Goal: Task Accomplishment & Management: Use online tool/utility

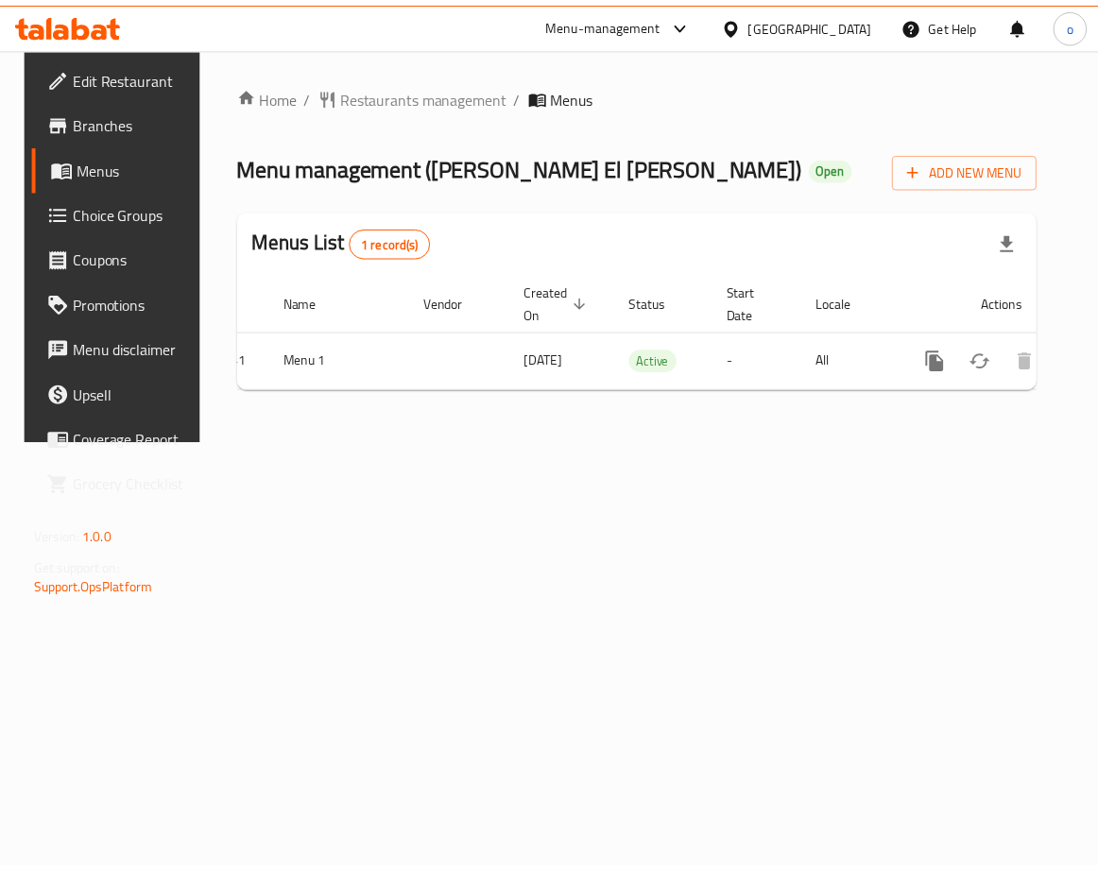
scroll to position [0, 88]
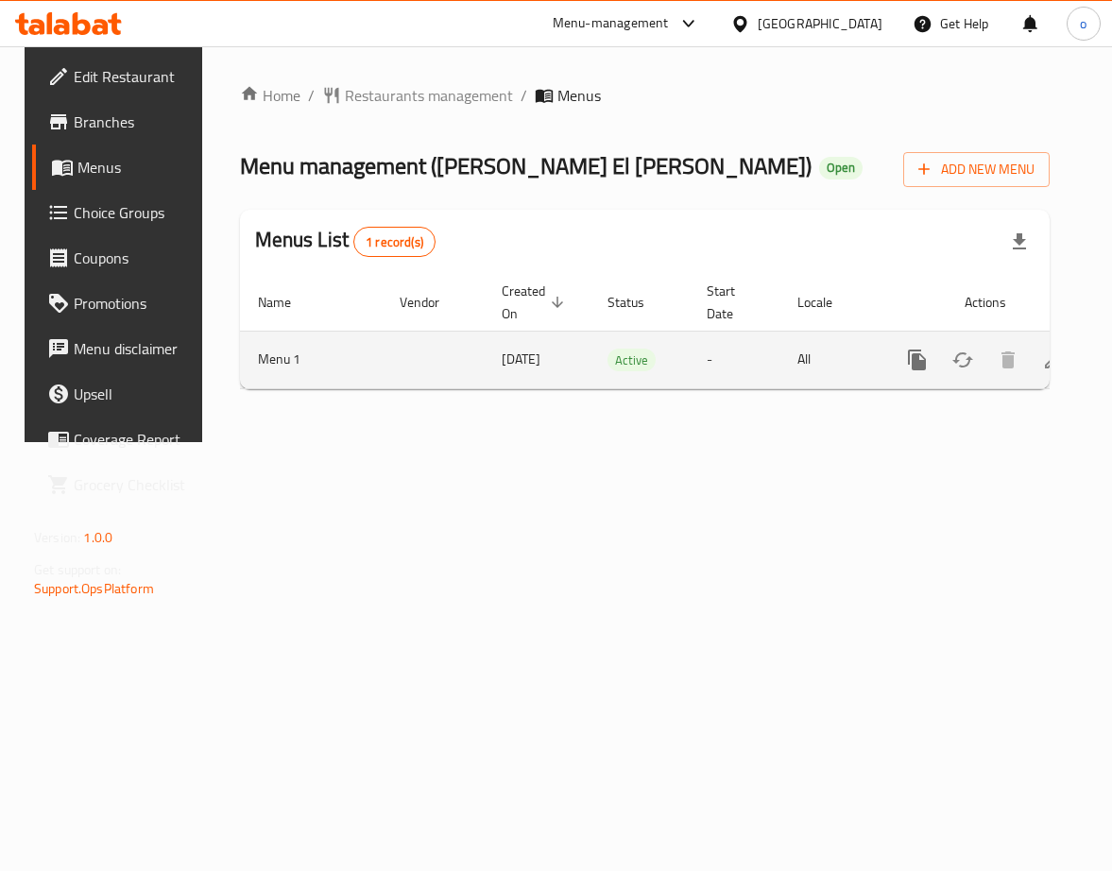
click at [1047, 358] on icon "enhanced table" at bounding box center [1053, 360] width 23 height 23
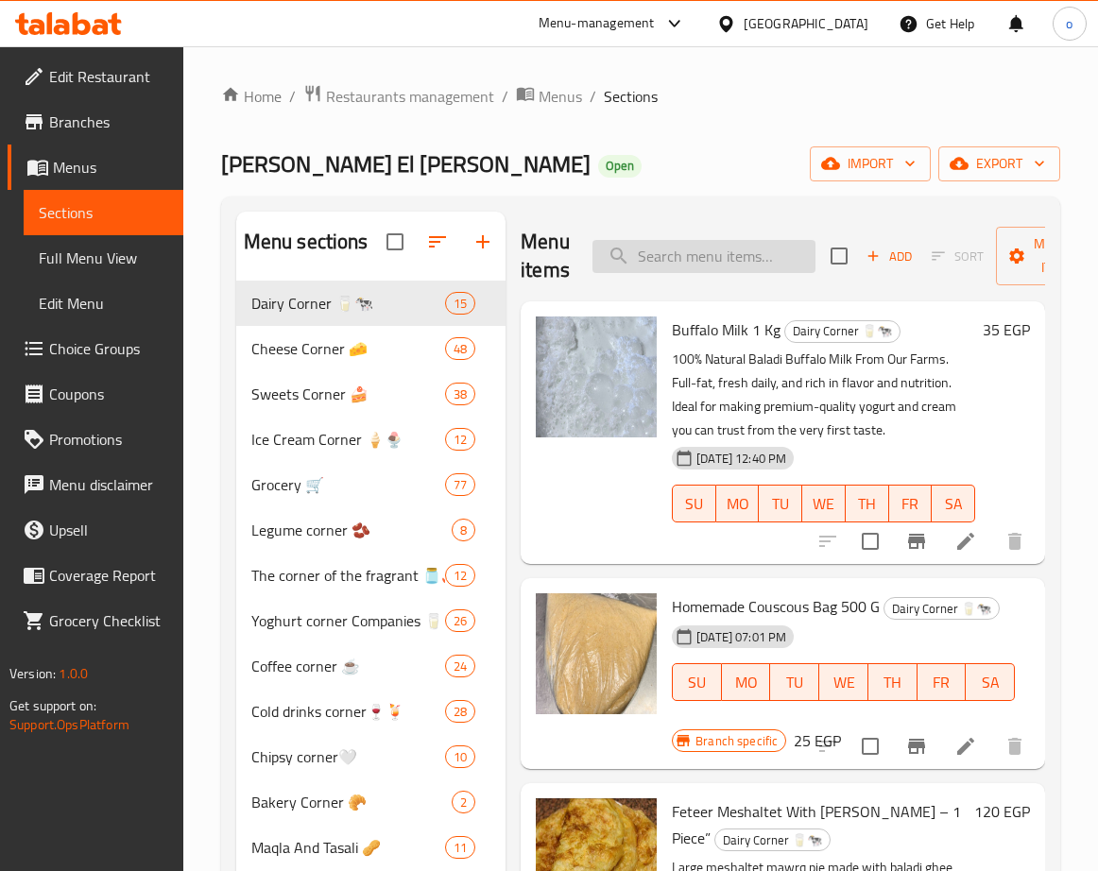
click at [762, 267] on input "search" at bounding box center [704, 256] width 223 height 33
paste input "Vita Cheese Plain Obour Land"
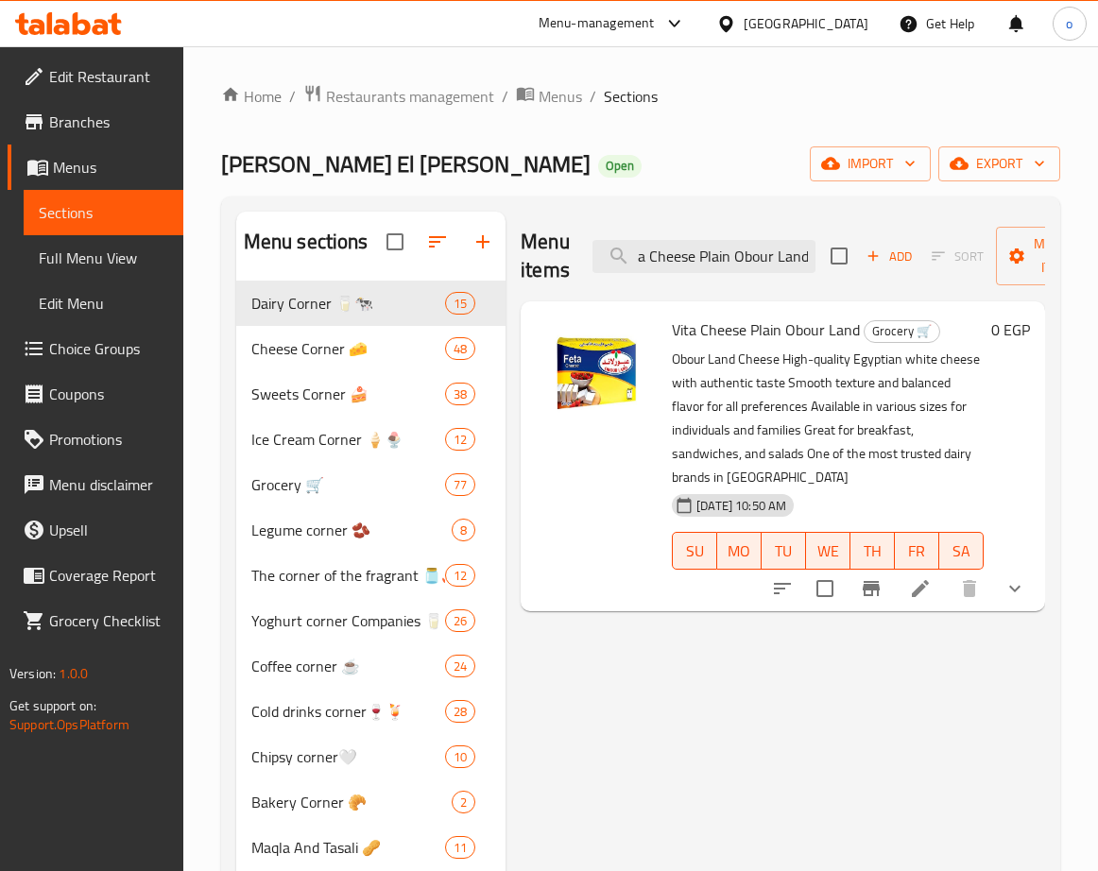
type input "Vita Cheese Plain Obour Land"
click at [930, 591] on li at bounding box center [920, 589] width 53 height 34
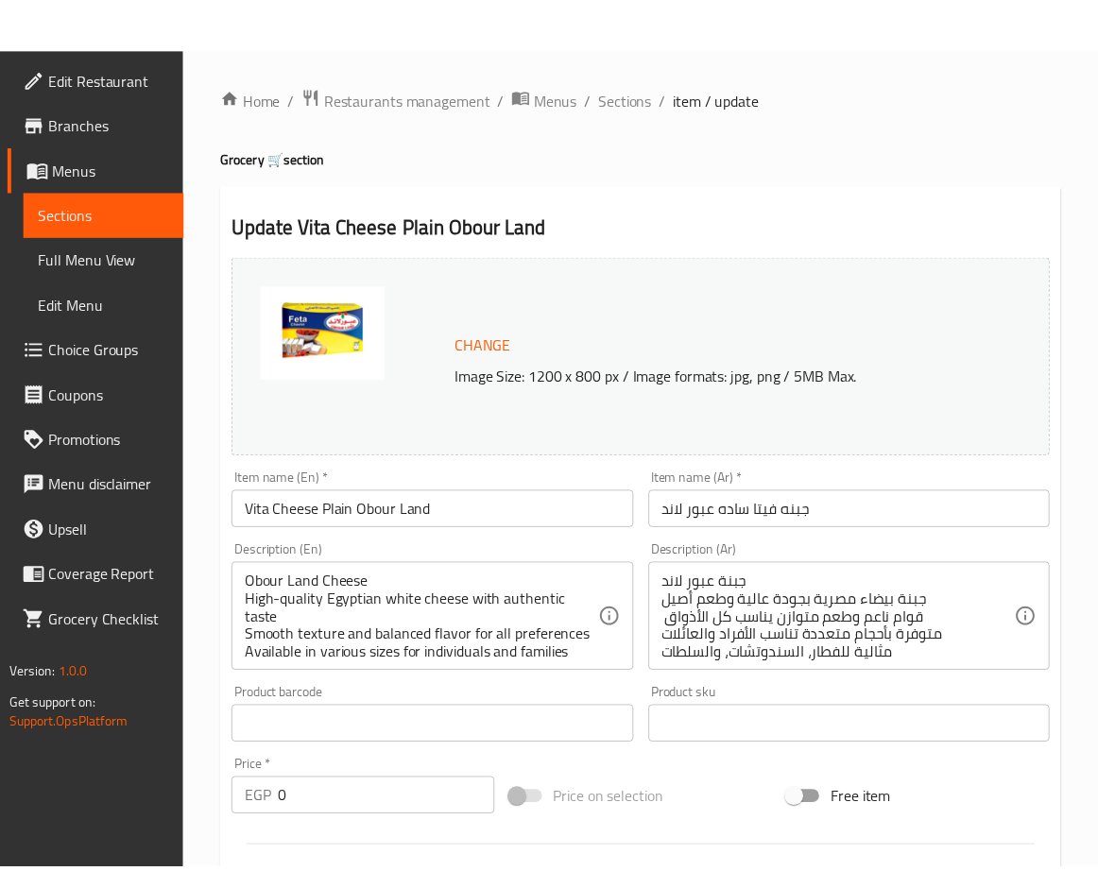
scroll to position [534, 0]
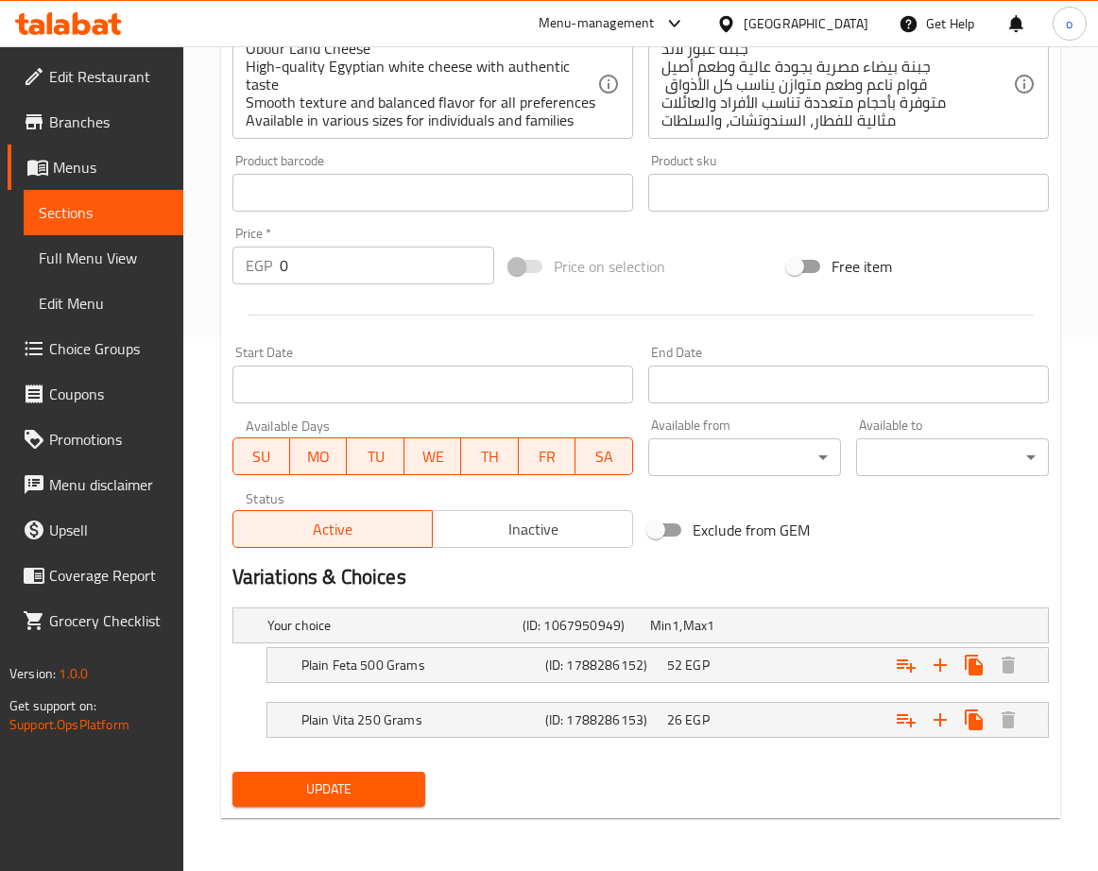
click at [877, 551] on div "Exclude from GEM" at bounding box center [779, 530] width 277 height 51
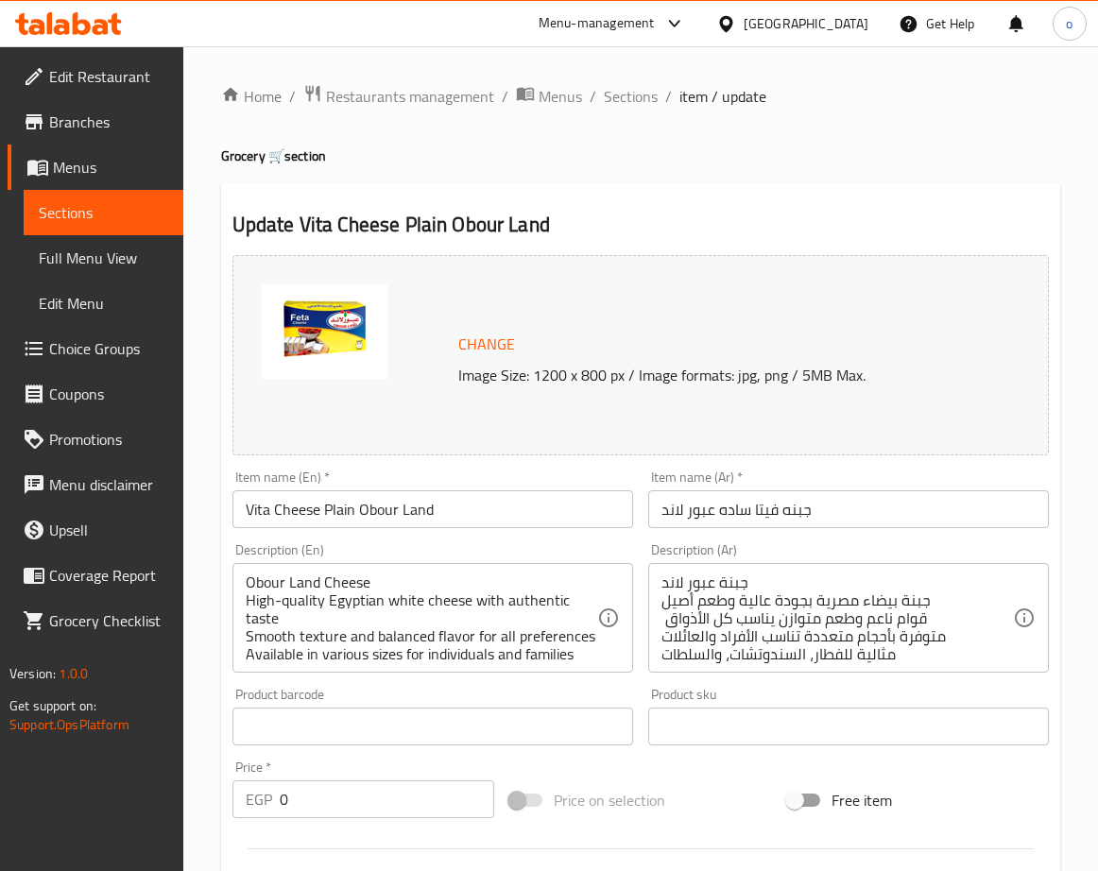
click at [991, 154] on h4 "Grocery 🛒 section" at bounding box center [640, 155] width 839 height 19
click at [651, 99] on span "Sections" at bounding box center [631, 96] width 54 height 23
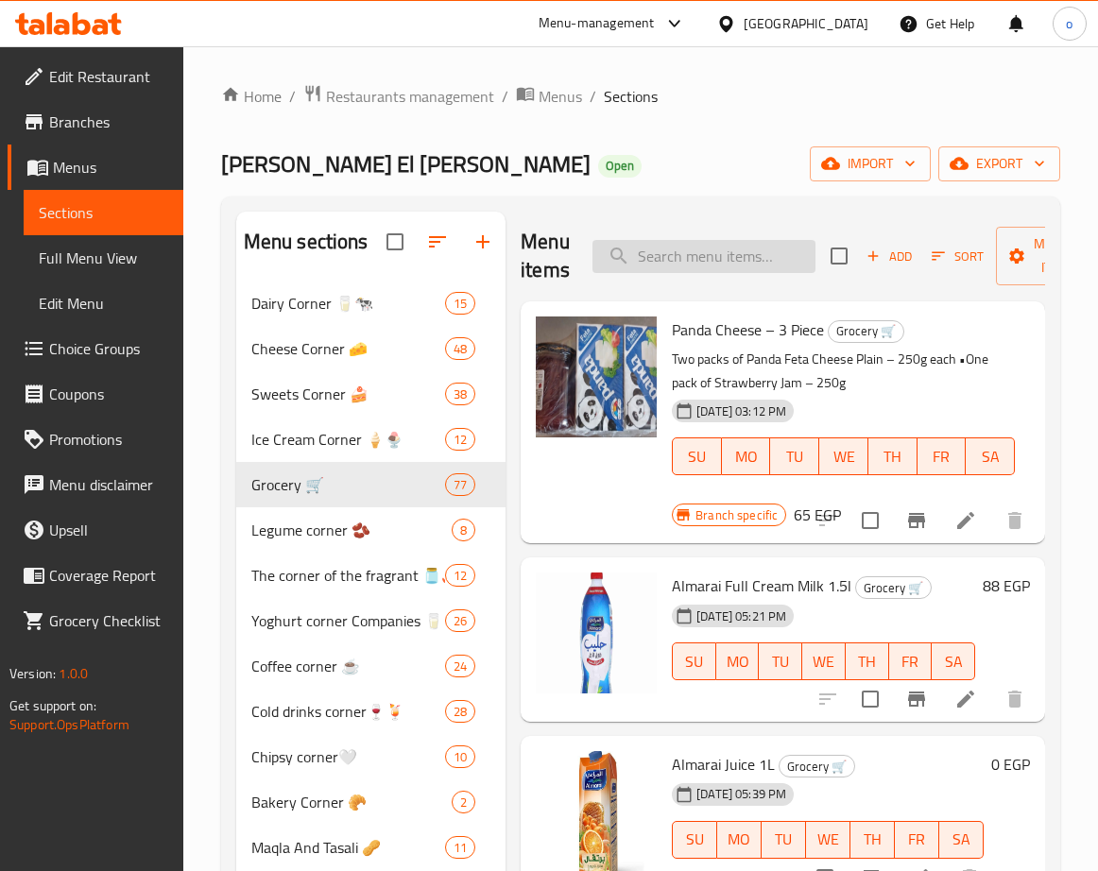
click at [683, 244] on input "search" at bounding box center [704, 256] width 223 height 33
paste input "Domty Feta Cheese – 250g"
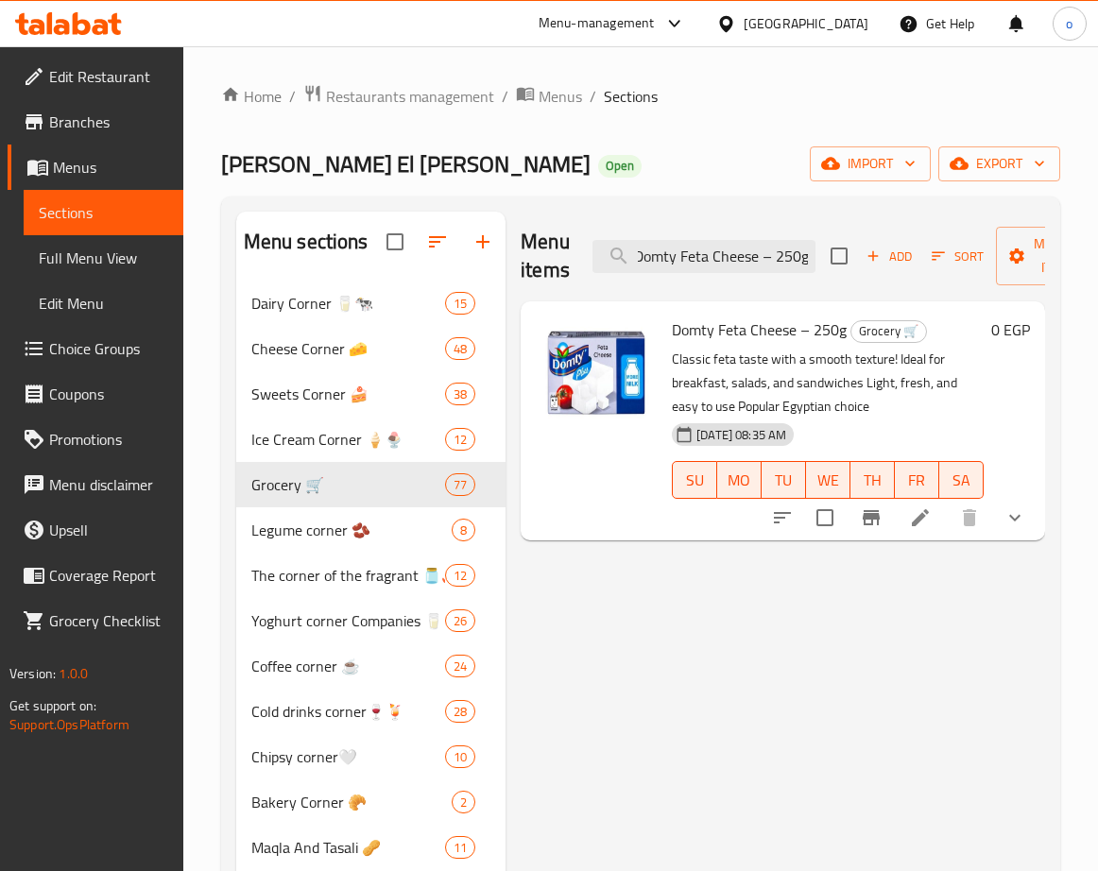
type input "Domty Feta Cheese – 250g"
click at [926, 518] on icon at bounding box center [920, 518] width 23 height 23
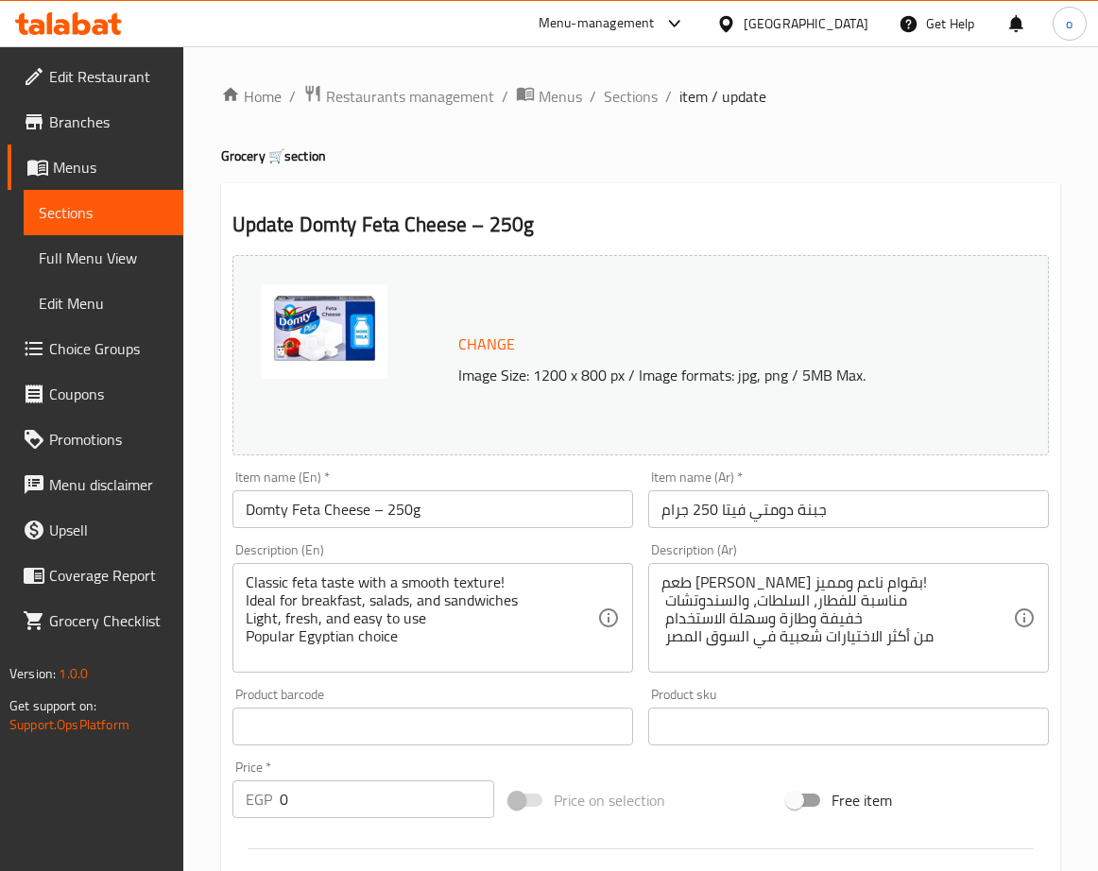
click at [621, 321] on div "Change Image Size: 1200 x 800 px / Image formats: jpg, png / 5MB Max." at bounding box center [641, 355] width 817 height 200
click at [558, 344] on div "Change Image Size: 1200 x 800 px / Image formats: jpg, png / 5MB Max." at bounding box center [735, 355] width 569 height 61
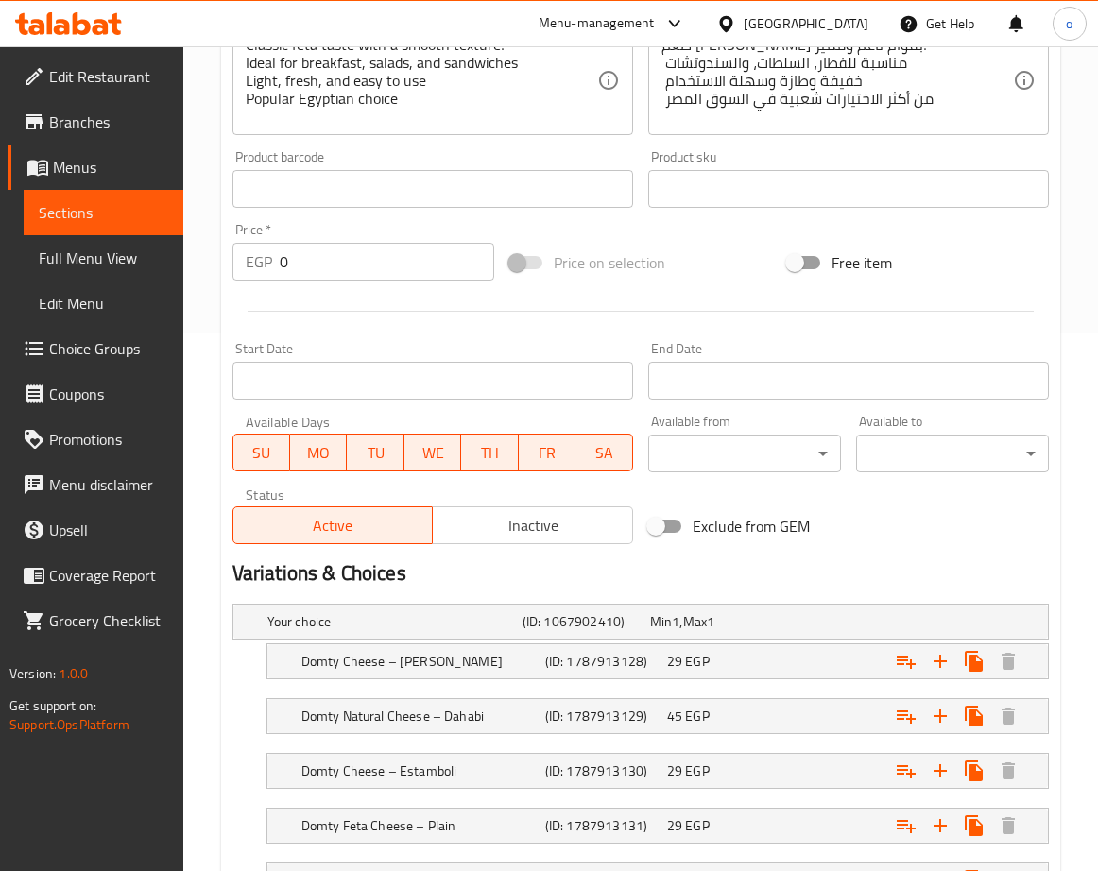
scroll to position [281, 0]
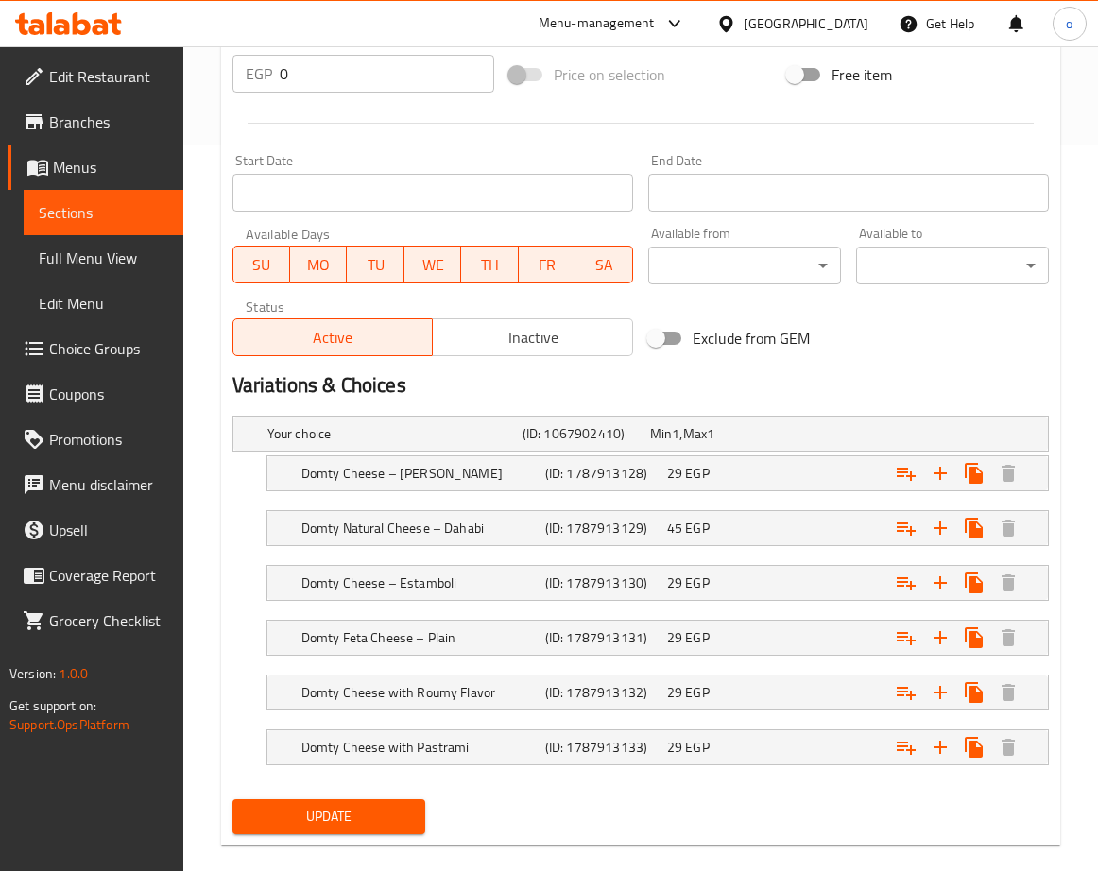
scroll to position [753, 0]
